Goal: Contribute content: Contribute content

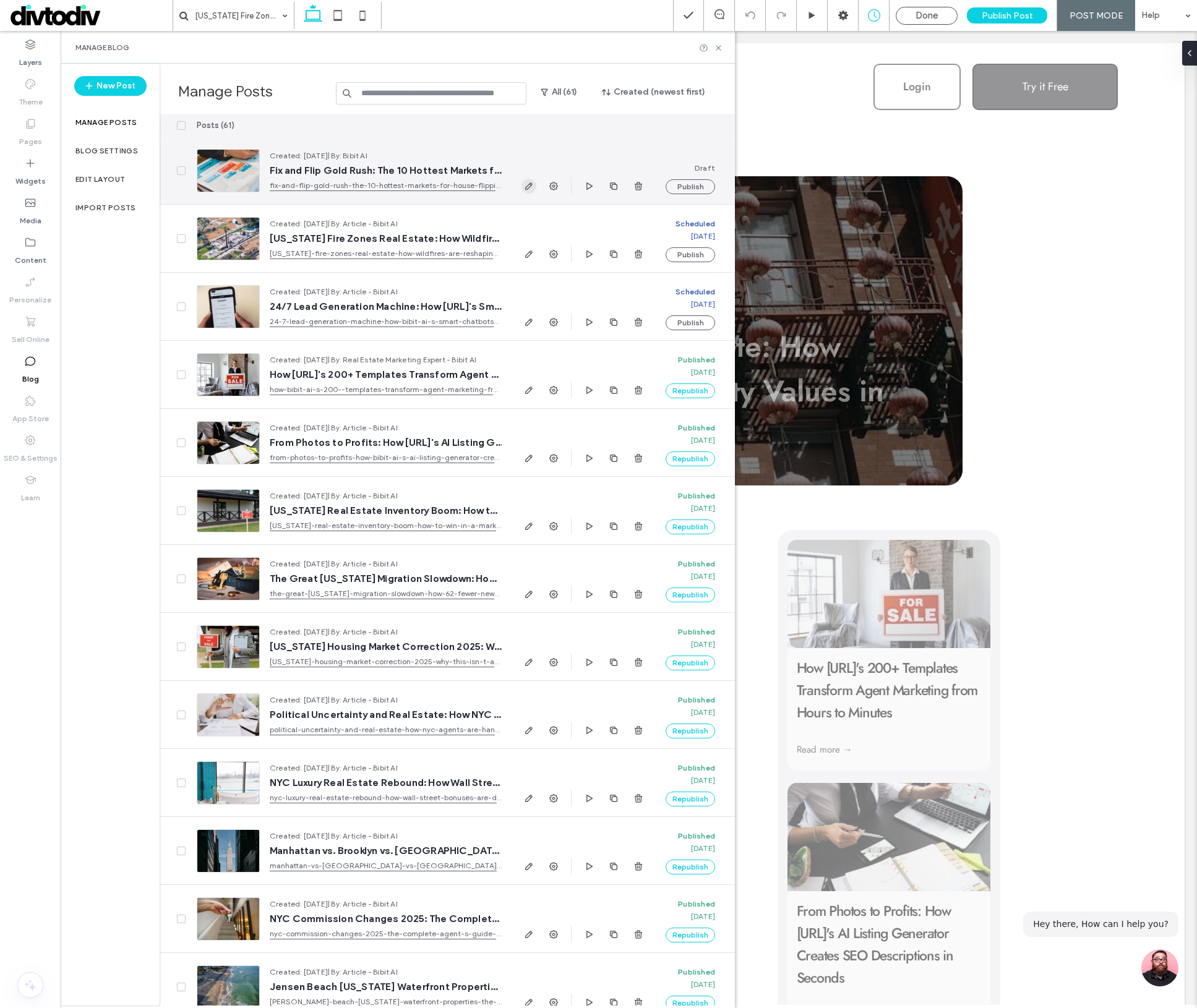
click at [532, 187] on icon "button" at bounding box center [529, 186] width 10 height 10
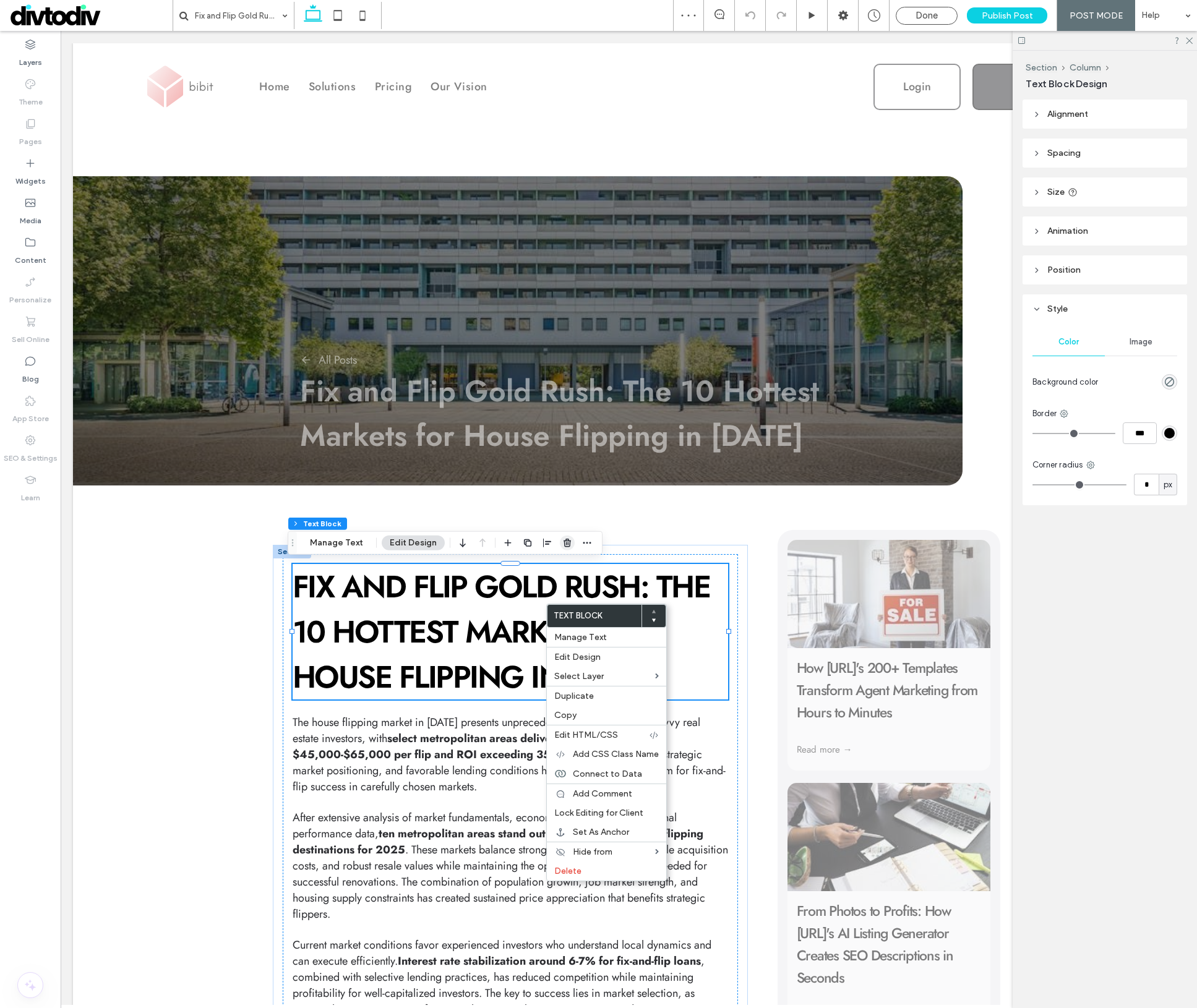
click at [562, 539] on icon "button" at bounding box center [567, 543] width 10 height 10
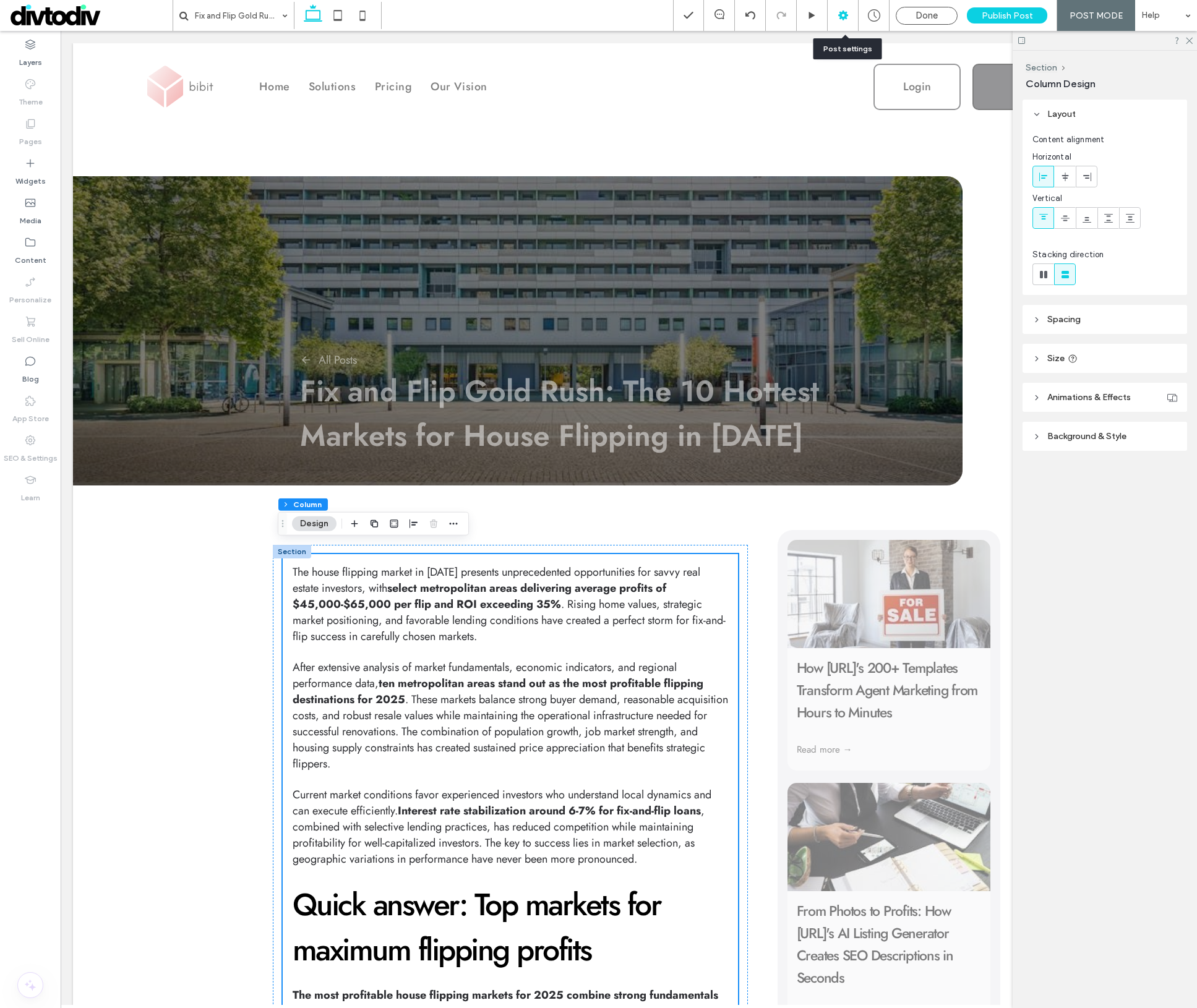
click at [849, 16] on icon at bounding box center [843, 15] width 12 height 12
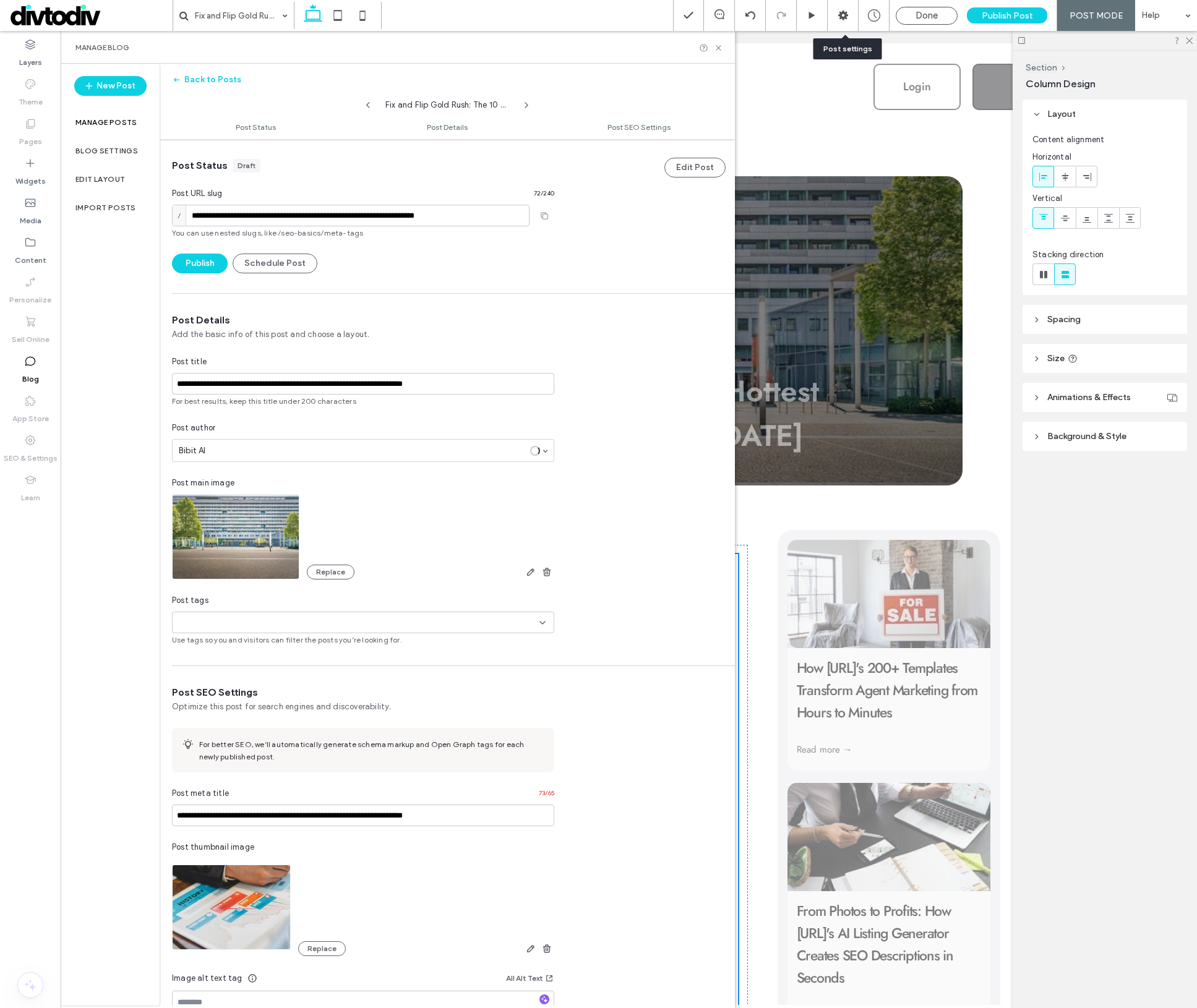
scroll to position [1, 0]
click at [250, 612] on div at bounding box center [220, 622] width 85 height 21
click at [210, 647] on span "News" at bounding box center [206, 643] width 20 height 12
click at [634, 542] on div "**********" at bounding box center [447, 479] width 575 height 332
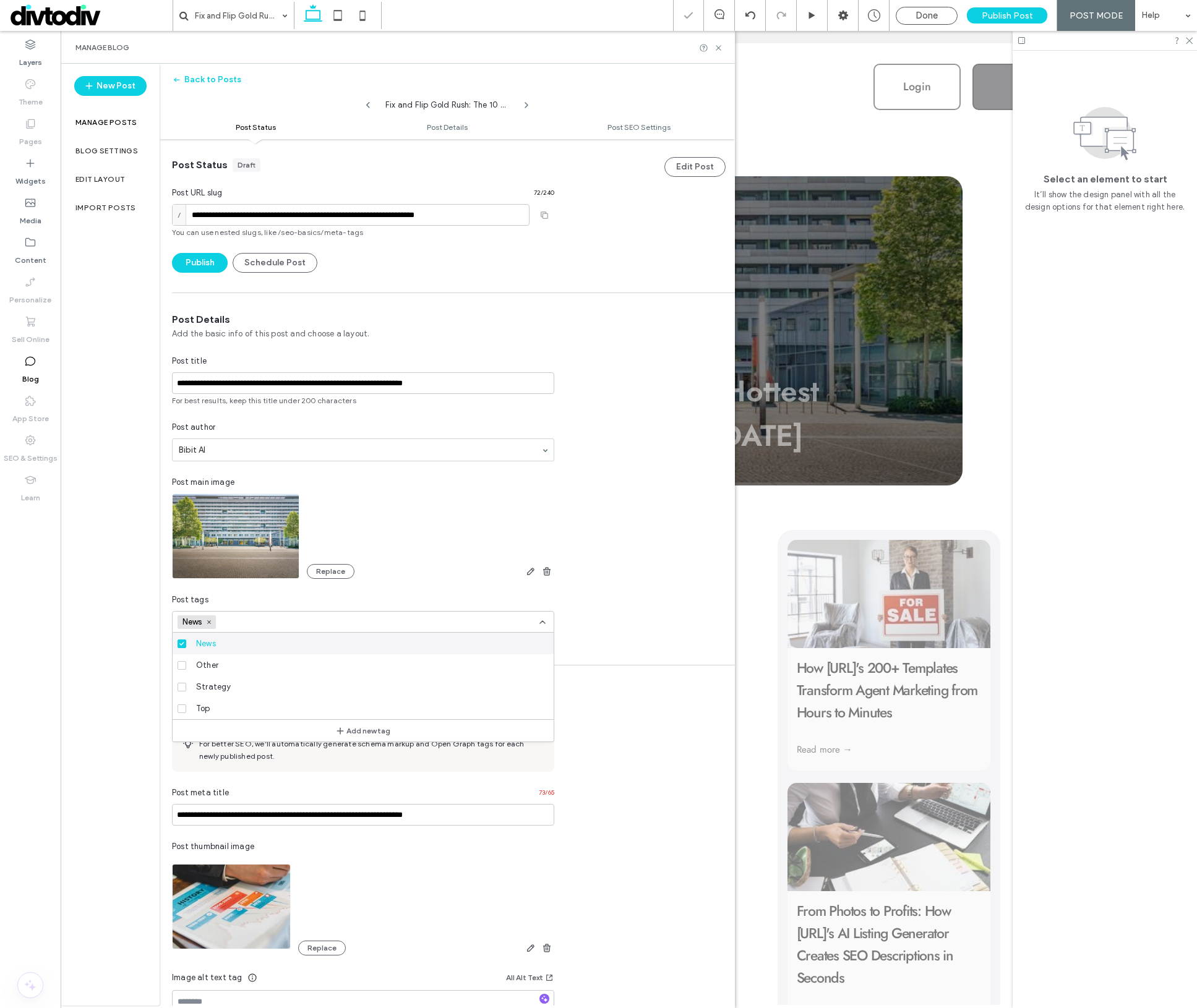
scroll to position [0, 0]
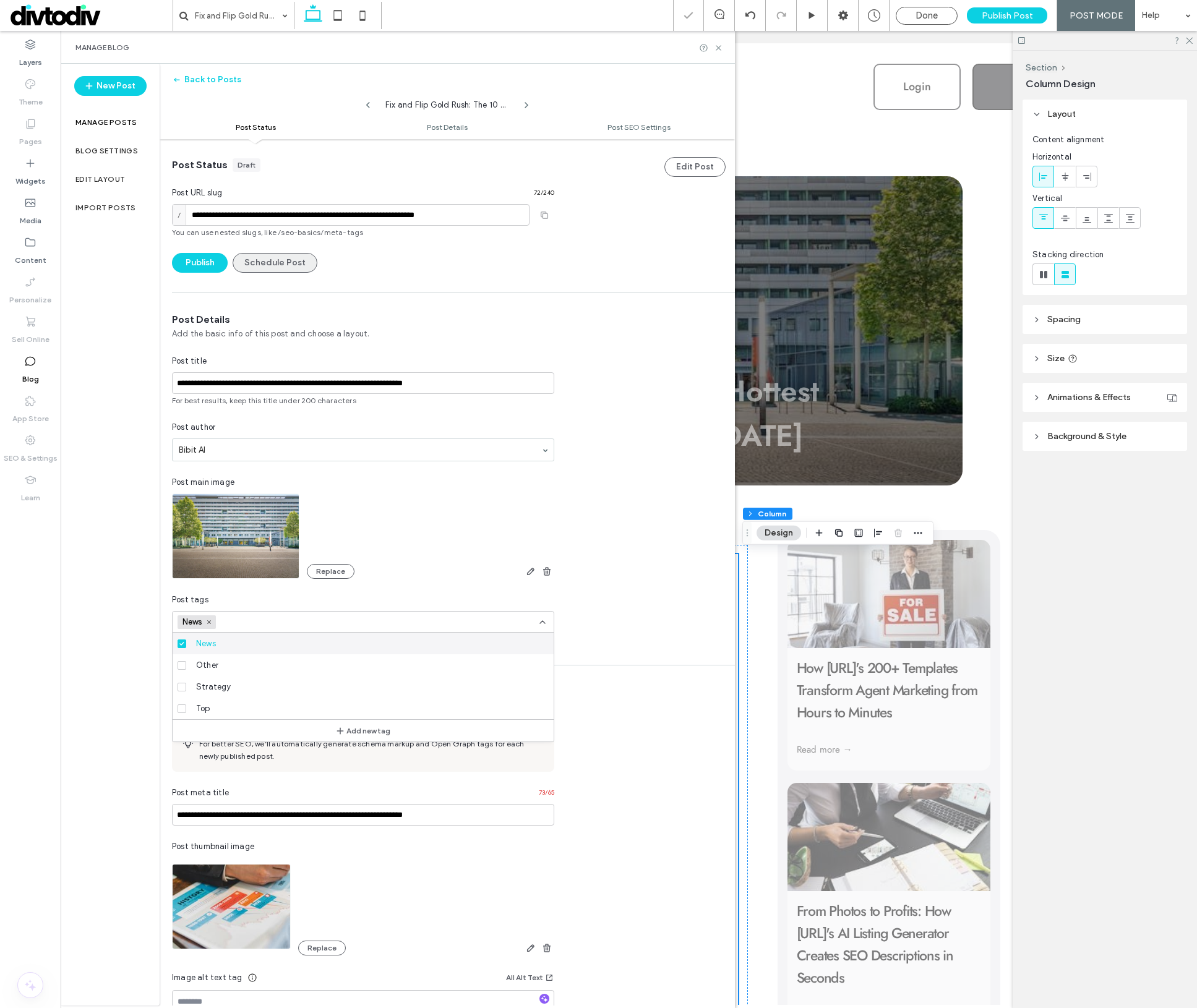
click at [279, 262] on button "Schedule Post" at bounding box center [275, 263] width 84 height 20
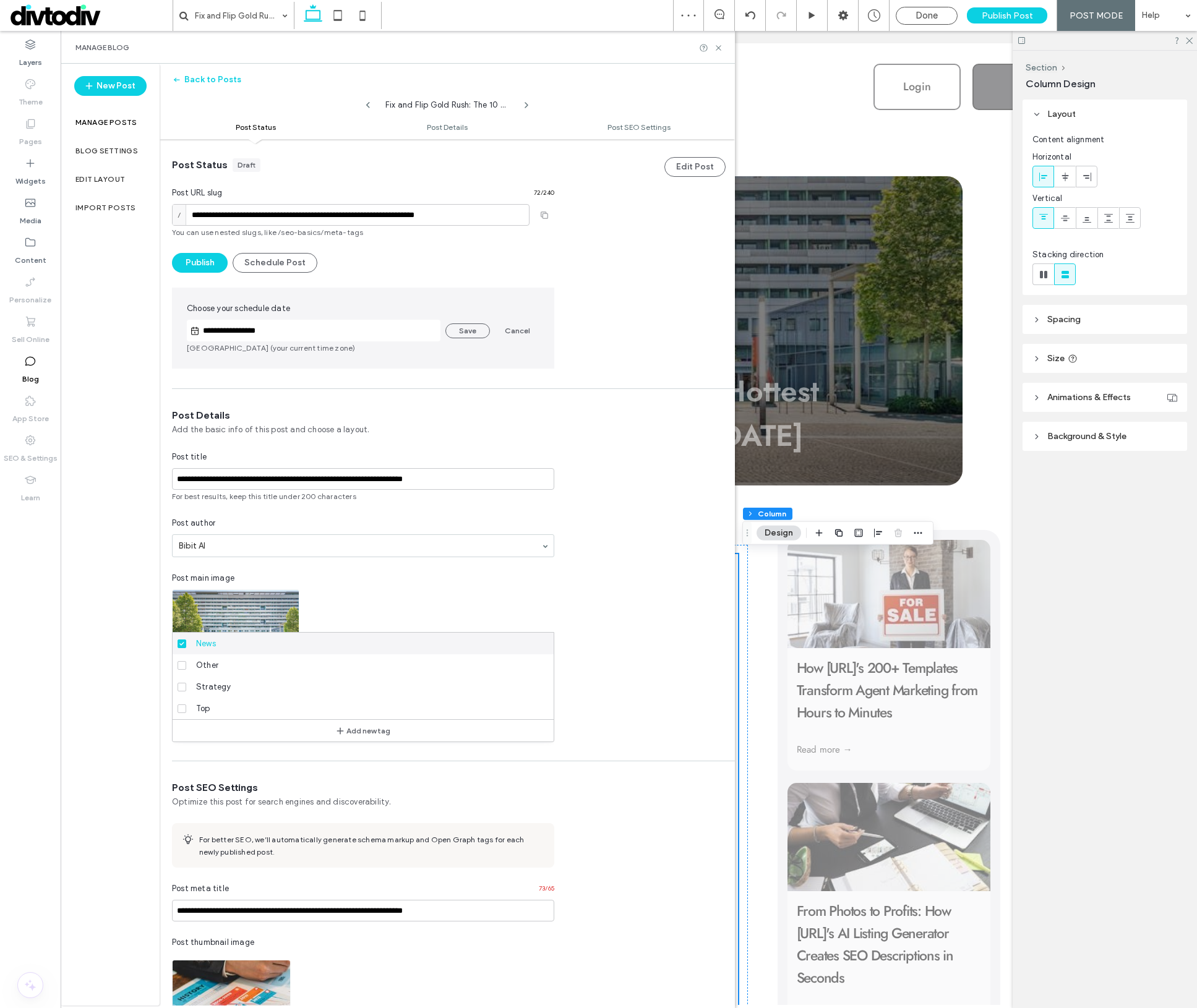
click at [328, 326] on input "**********" at bounding box center [320, 331] width 240 height 15
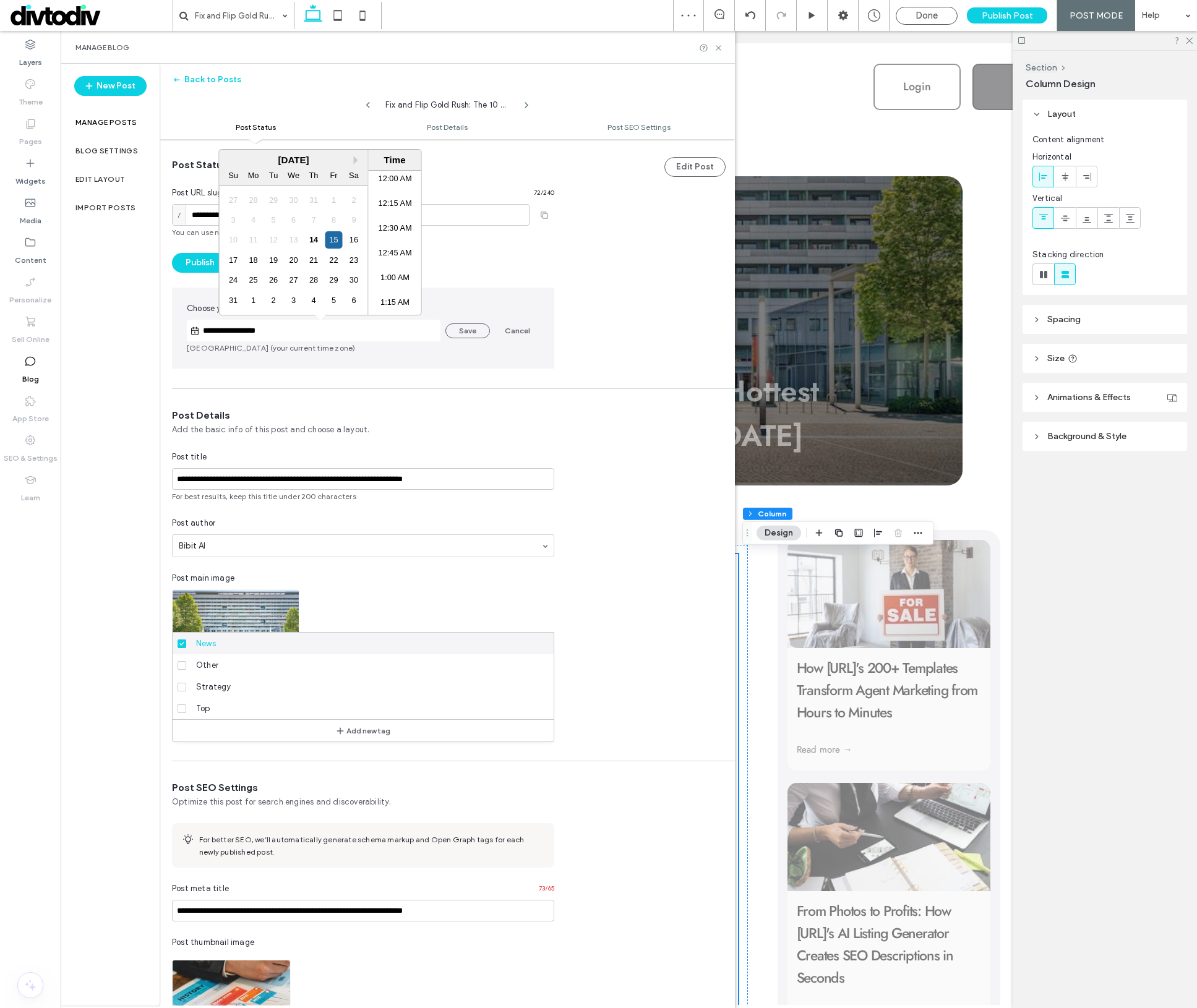
scroll to position [1127, 0]
click at [235, 261] on div "17" at bounding box center [233, 260] width 16 height 16
click at [391, 192] on li "11:30 AM" at bounding box center [394, 193] width 52 height 25
type input "**********"
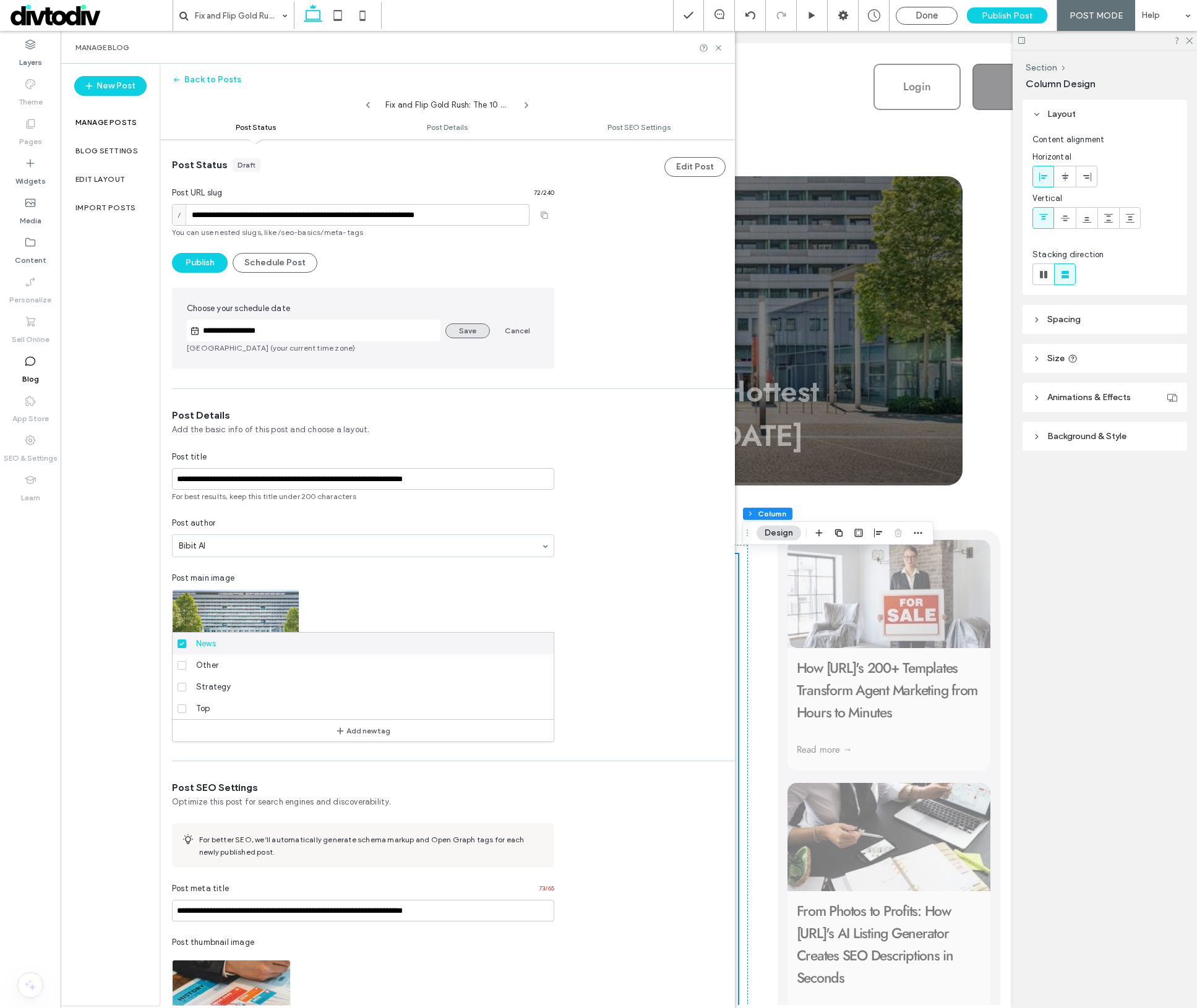
click at [453, 328] on button "Save" at bounding box center [467, 331] width 44 height 15
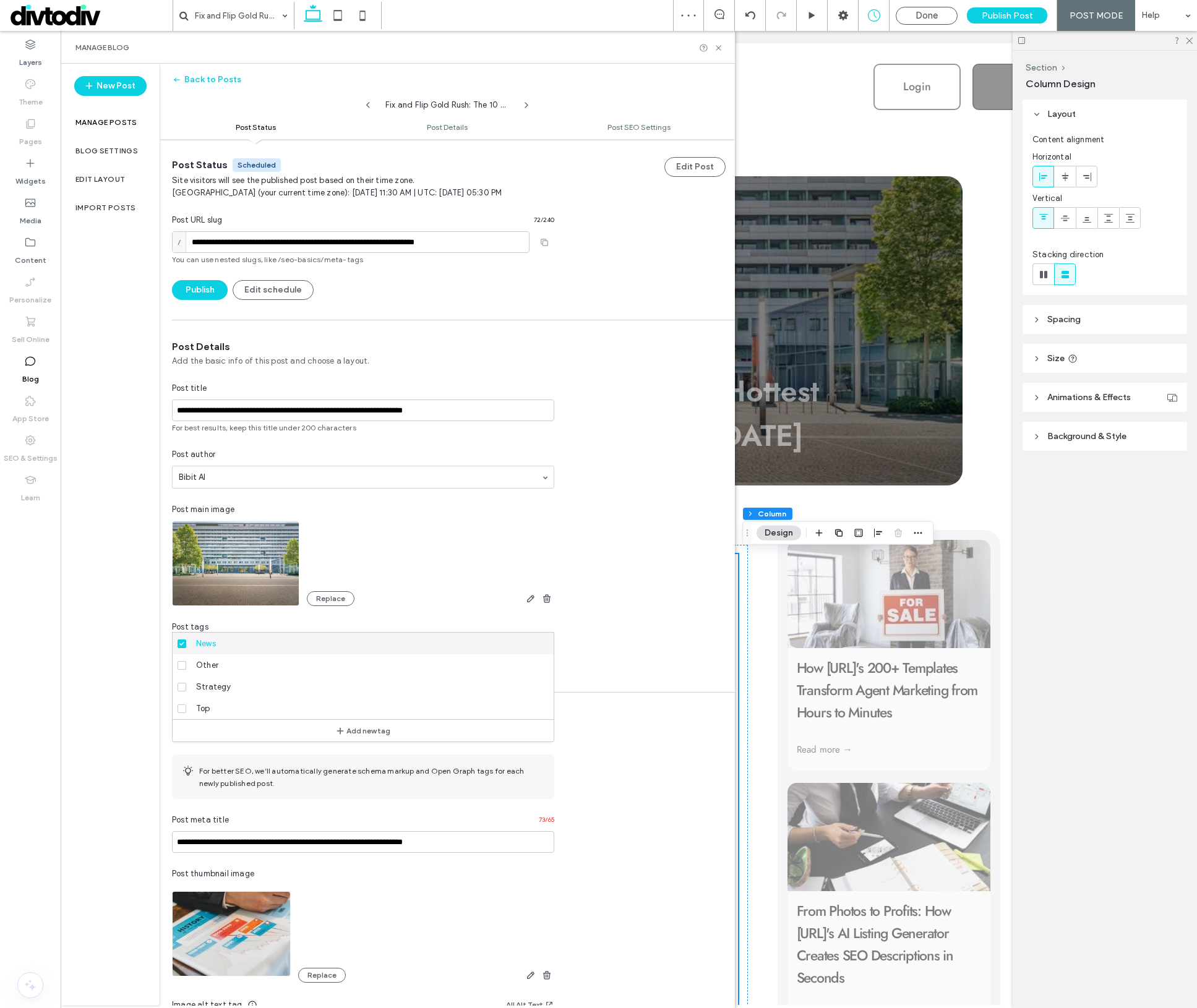
click at [116, 118] on label "Manage posts" at bounding box center [106, 122] width 62 height 9
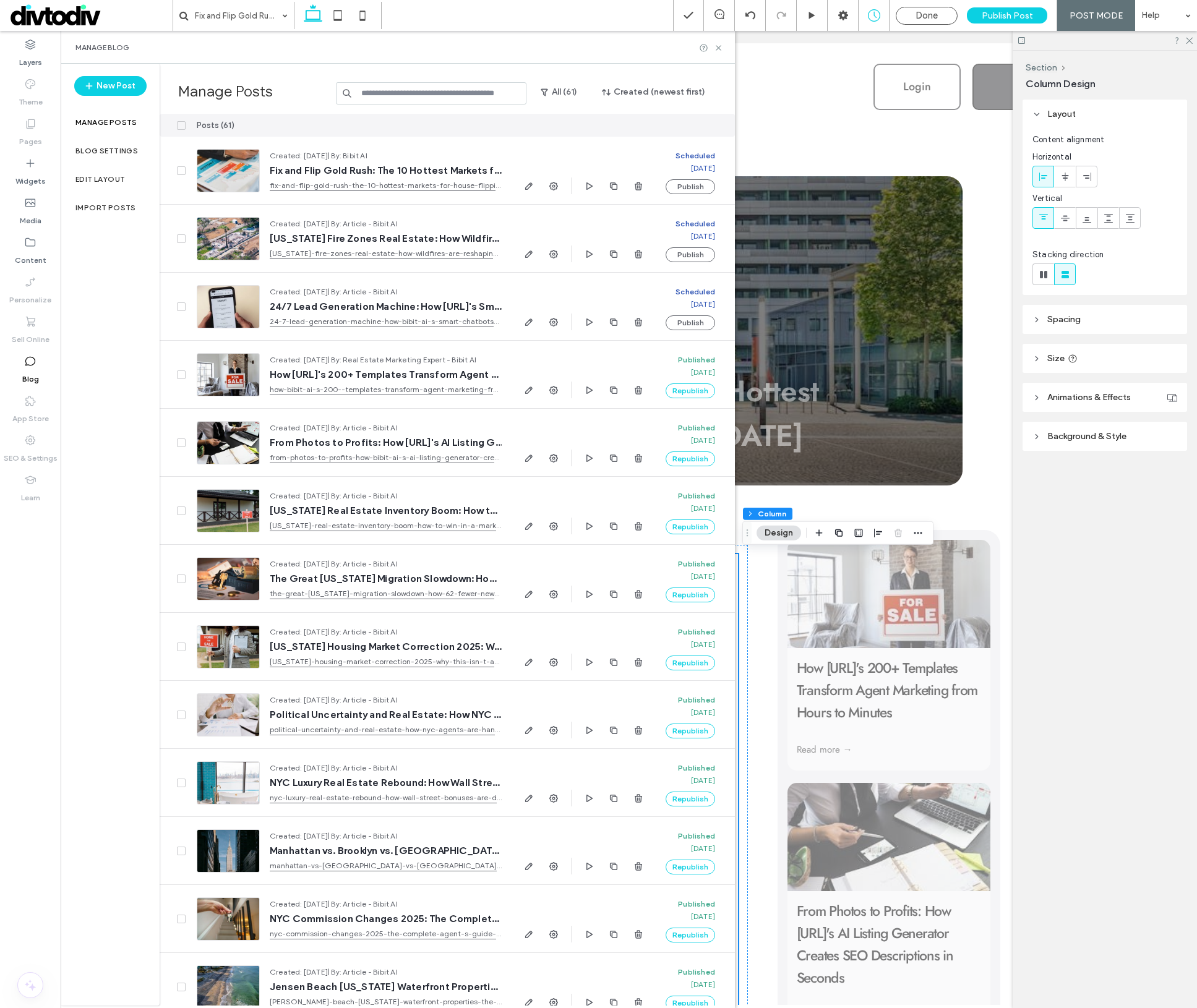
click at [715, 52] on div "Manage Blog" at bounding box center [398, 47] width 674 height 33
click at [718, 44] on icon at bounding box center [718, 48] width 9 height 9
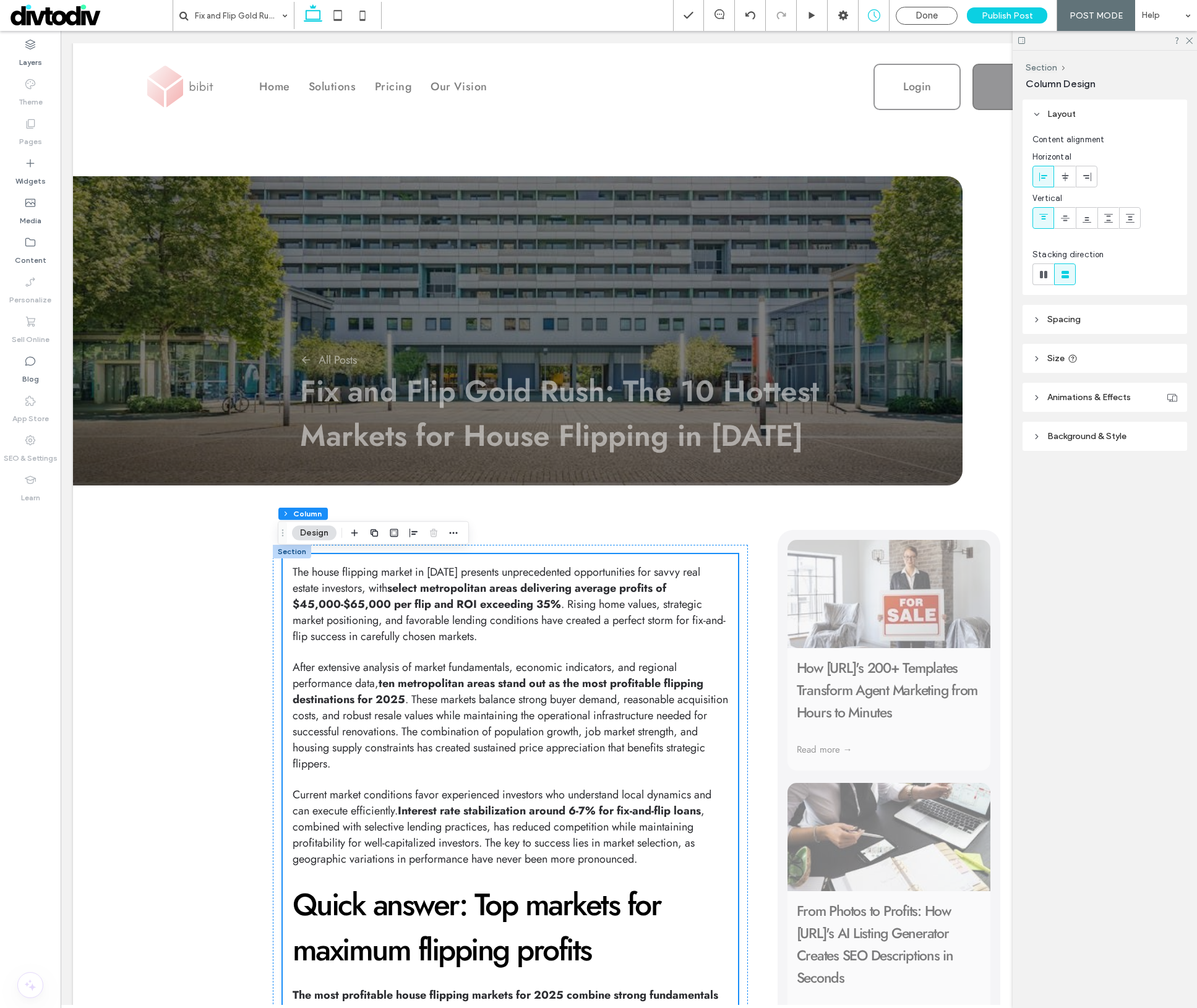
click at [918, 25] on div "Done Publish Post POST MODE Help" at bounding box center [935, 15] width 524 height 31
click at [917, 14] on div "Done" at bounding box center [927, 16] width 61 height 11
